Goal: Information Seeking & Learning: Learn about a topic

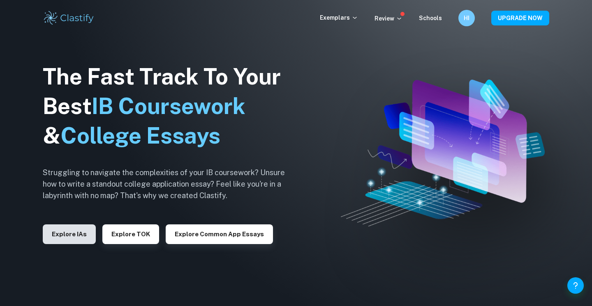
click at [60, 237] on button "Explore IAs" at bounding box center [69, 235] width 53 height 20
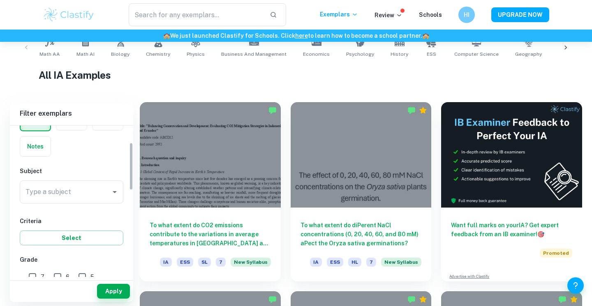
scroll to position [73, 0]
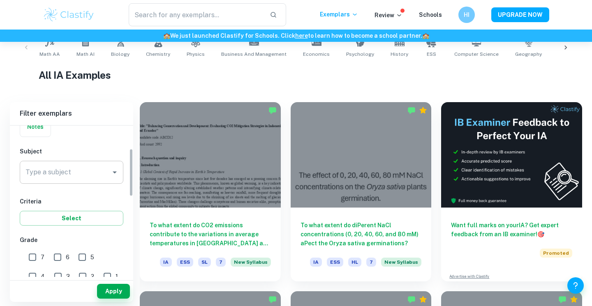
click at [79, 178] on input "Type a subject" at bounding box center [65, 173] width 84 height 16
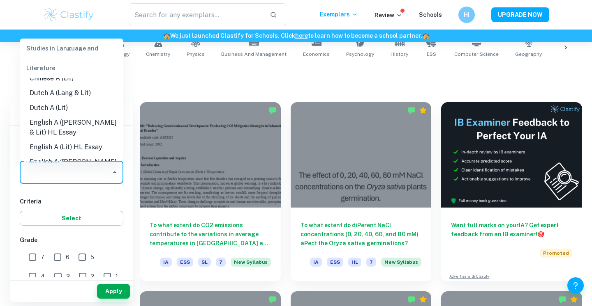
scroll to position [56, 0]
click at [81, 133] on li "English A ([PERSON_NAME] & Lit) HL Essay" at bounding box center [72, 126] width 104 height 25
type input "English A ([PERSON_NAME] & Lit) HL Essay"
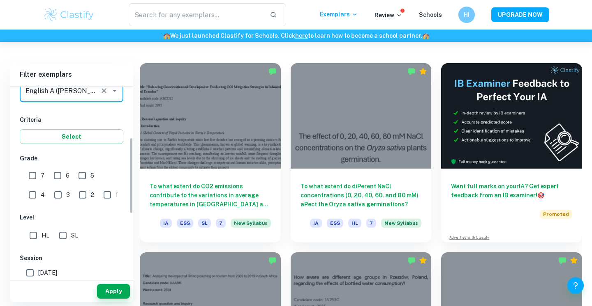
scroll to position [127, 0]
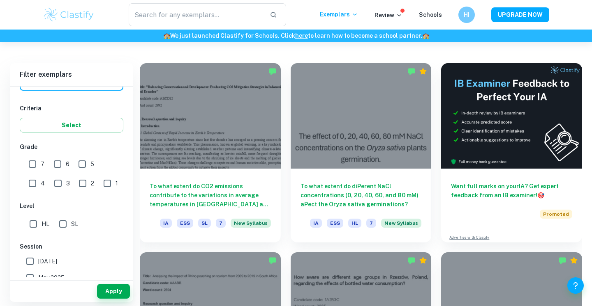
click at [32, 167] on input "7" at bounding box center [32, 164] width 16 height 16
checkbox input "true"
click at [37, 227] on input "HL" at bounding box center [33, 224] width 16 height 16
checkbox input "true"
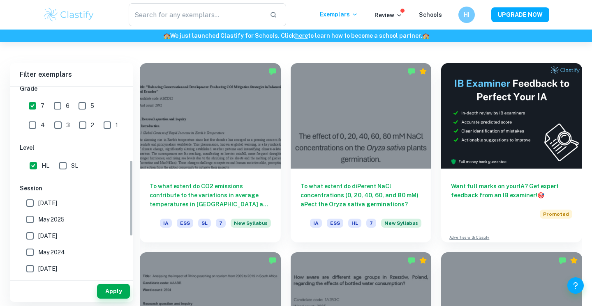
scroll to position [188, 0]
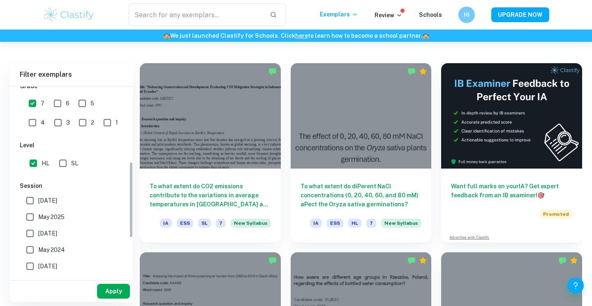
click at [108, 292] on button "Apply" at bounding box center [113, 291] width 33 height 15
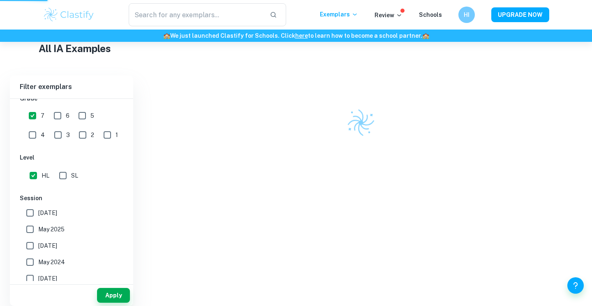
scroll to position [197, 0]
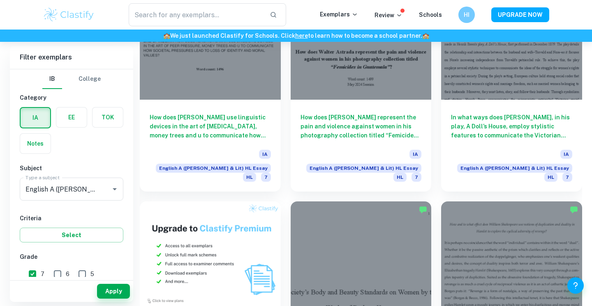
scroll to position [525, 0]
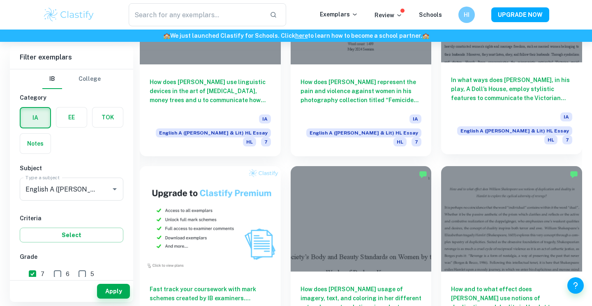
click at [488, 76] on h6 "In what ways does [PERSON_NAME], in his play, A Doll’s House, employ stylistic …" at bounding box center [511, 89] width 121 height 27
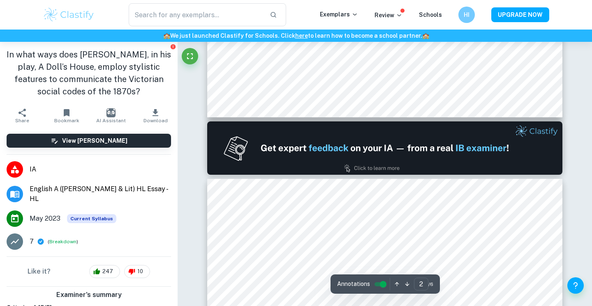
type input "1"
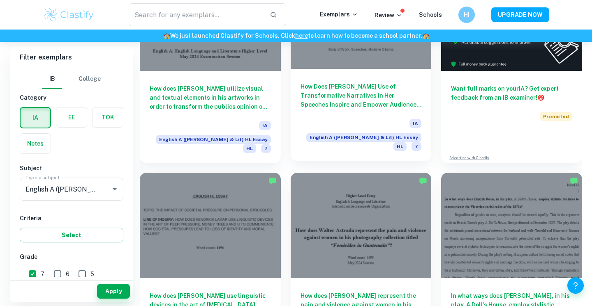
scroll to position [313, 0]
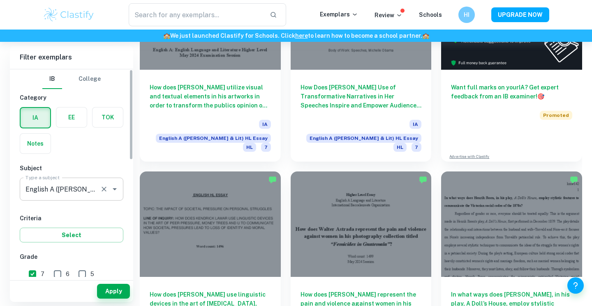
click at [51, 192] on input "English A ([PERSON_NAME] & Lit) HL Essay" at bounding box center [59, 190] width 73 height 16
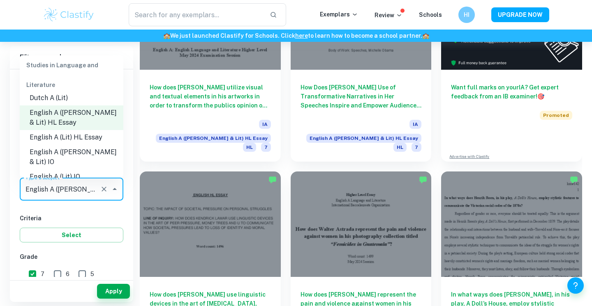
scroll to position [82, 0]
click at [72, 137] on li "English A (Lit) HL Essay" at bounding box center [72, 136] width 104 height 15
type input "English A (Lit) HL Essay"
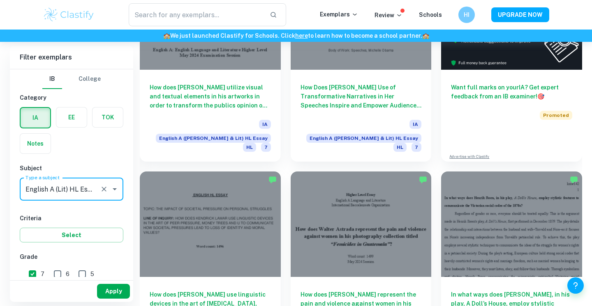
click at [114, 291] on button "Apply" at bounding box center [113, 291] width 33 height 15
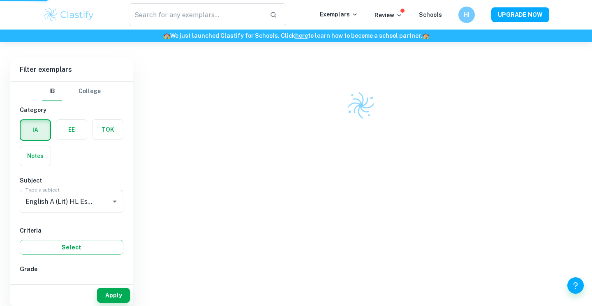
scroll to position [214, 0]
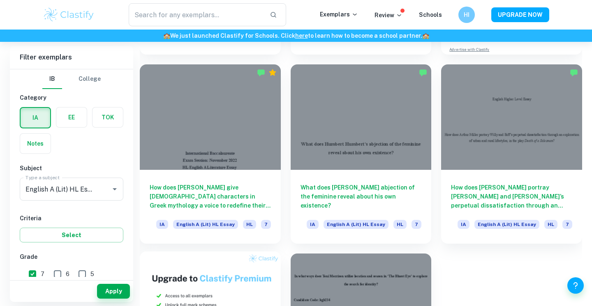
scroll to position [348, 0]
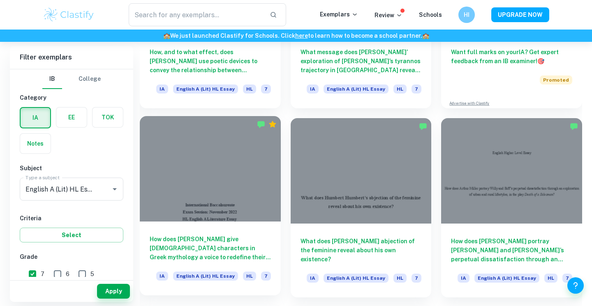
click at [230, 162] on div at bounding box center [210, 169] width 141 height 106
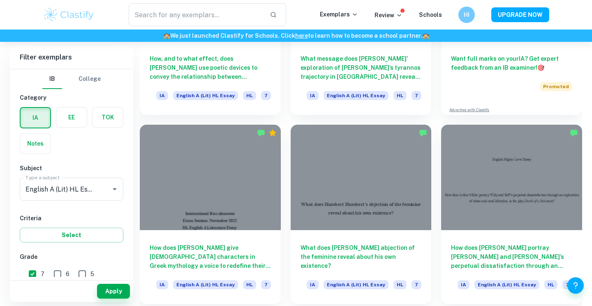
scroll to position [349, 0]
